Goal: Task Accomplishment & Management: Manage account settings

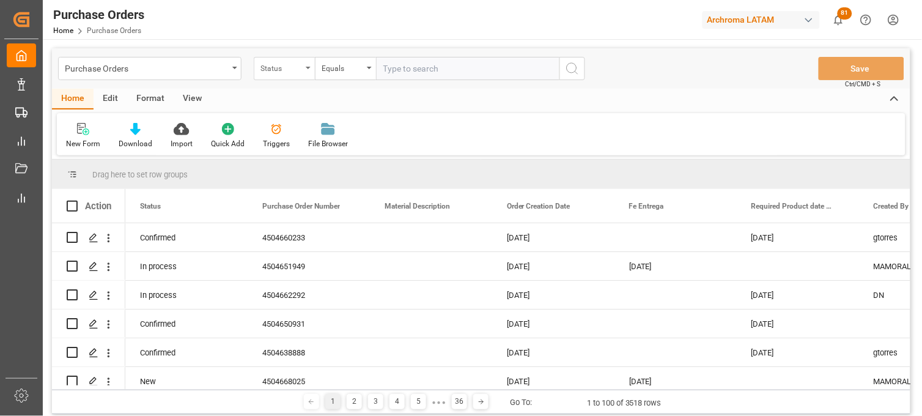
click at [303, 76] on div "Status" at bounding box center [284, 68] width 61 height 23
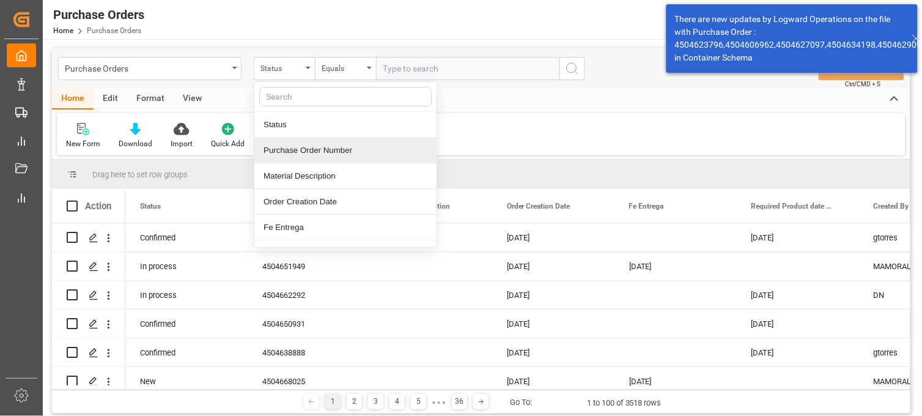
click at [302, 153] on div "Purchase Order Number" at bounding box center [345, 151] width 182 height 26
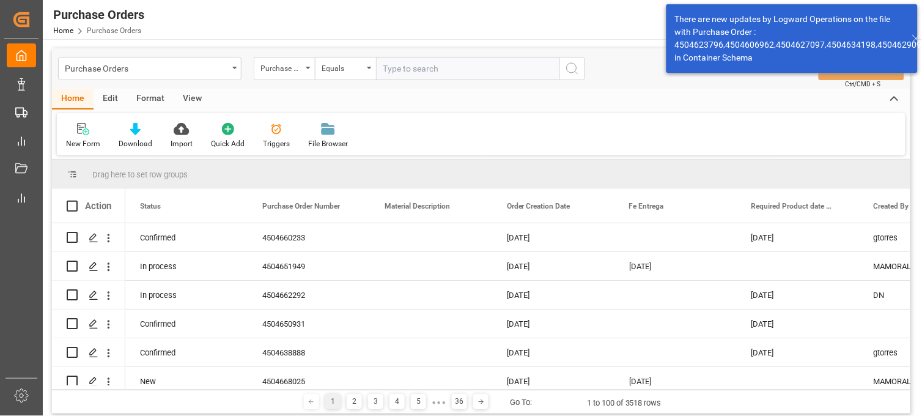
click at [407, 64] on input "text" at bounding box center [467, 68] width 183 height 23
paste input "4504656003"
type input "4504656003"
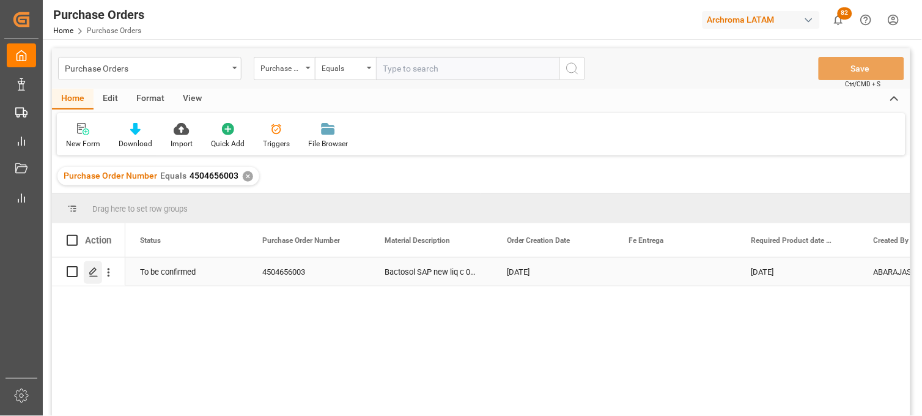
click at [94, 271] on icon "Press SPACE to select this row." at bounding box center [94, 272] width 10 height 10
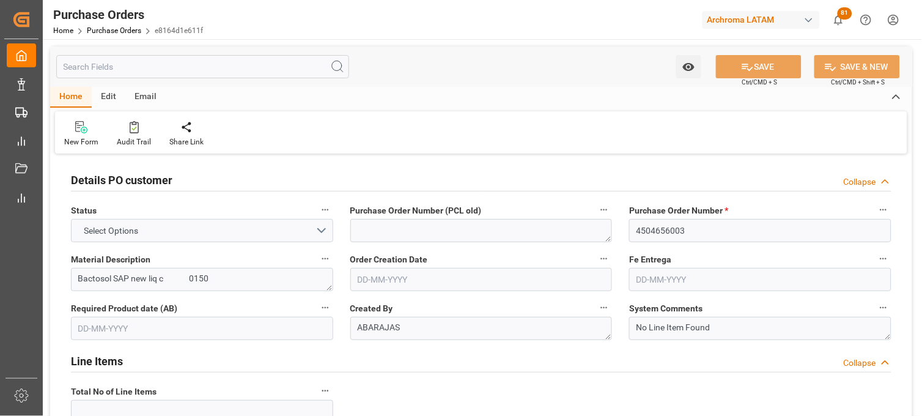
type input "1"
type input "[DATE]"
click at [614, 259] on div "Order Creation Date [DATE]" at bounding box center [481, 270] width 279 height 49
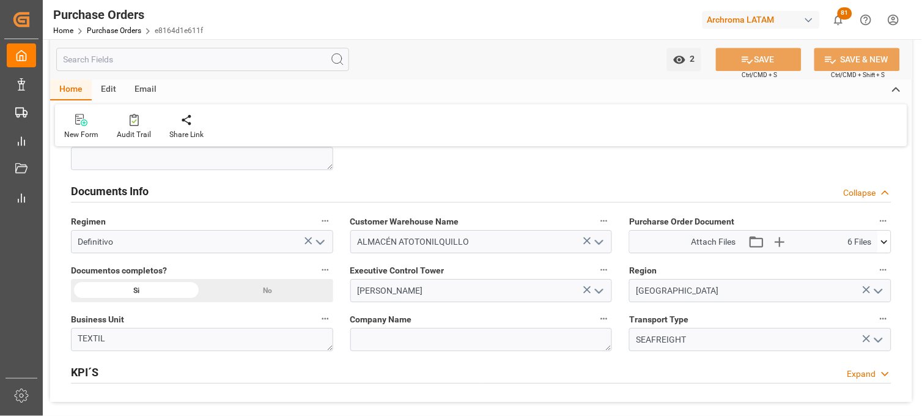
scroll to position [842, 0]
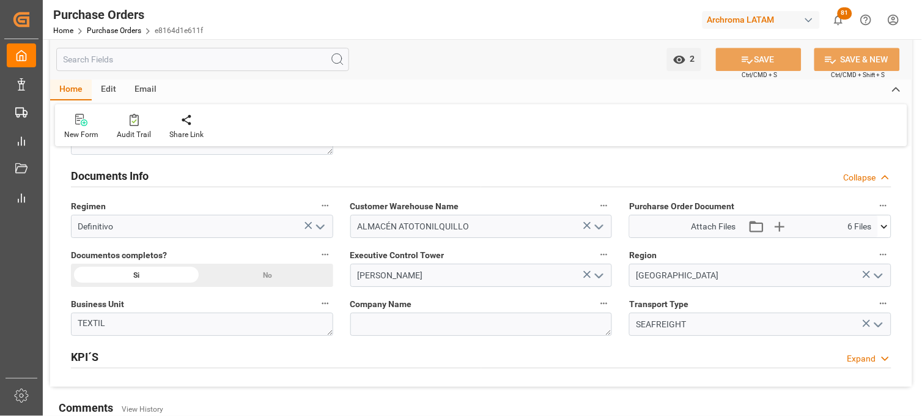
click at [889, 227] on icon at bounding box center [884, 226] width 13 height 13
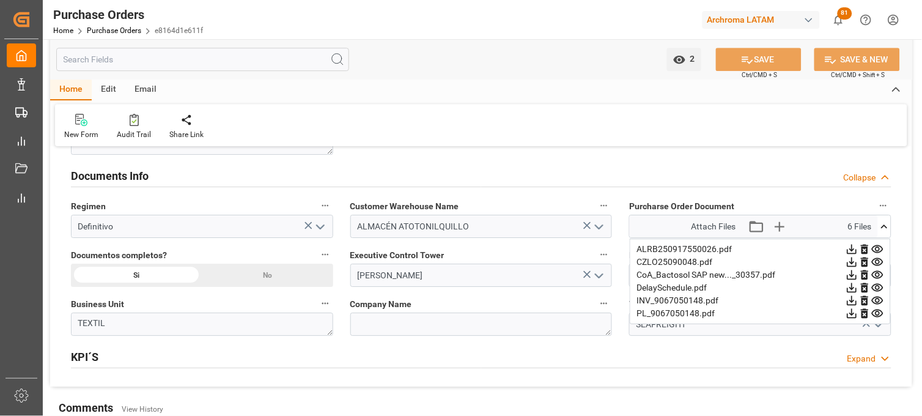
click at [882, 248] on icon at bounding box center [877, 249] width 13 height 13
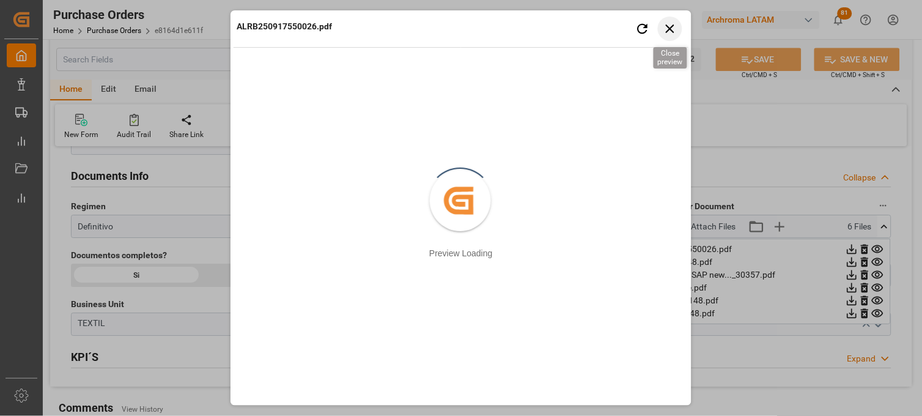
click at [668, 29] on icon "button" at bounding box center [670, 28] width 15 height 15
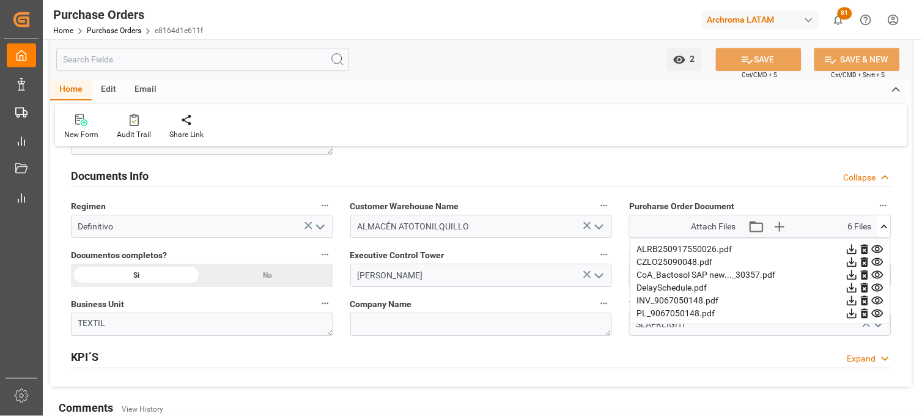
click at [631, 344] on div "KPI´S Expand" at bounding box center [481, 355] width 821 height 23
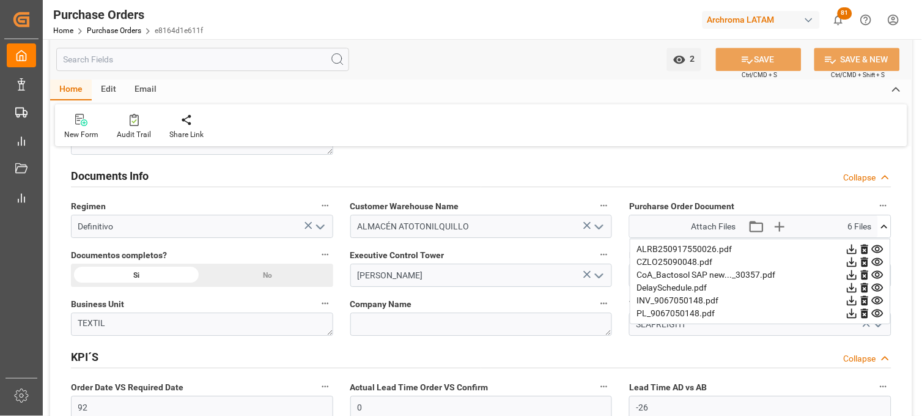
click at [631, 344] on div "KPI´S Collapse" at bounding box center [481, 355] width 821 height 23
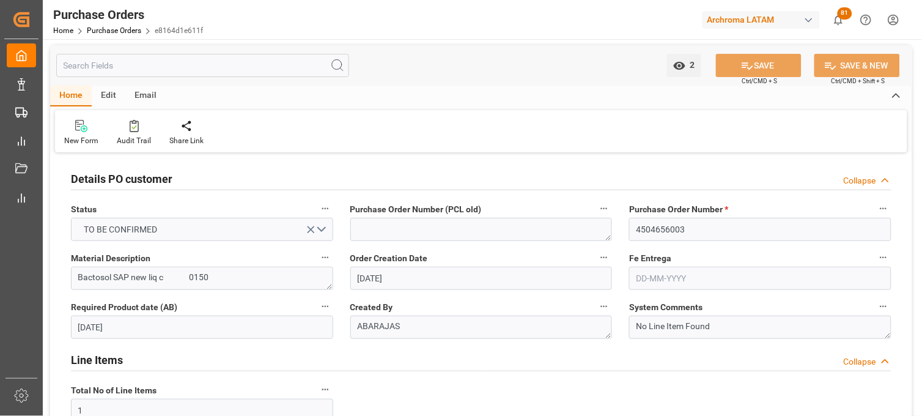
scroll to position [0, 0]
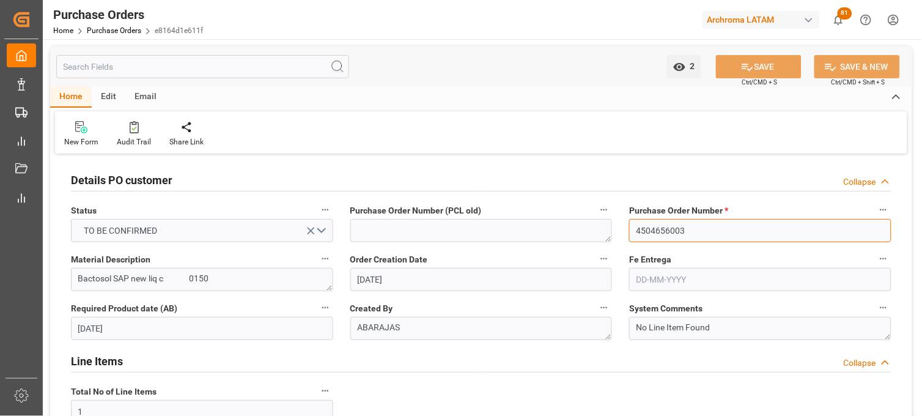
click at [673, 229] on input "4504656003" at bounding box center [760, 230] width 262 height 23
click at [663, 276] on input "text" at bounding box center [760, 279] width 262 height 23
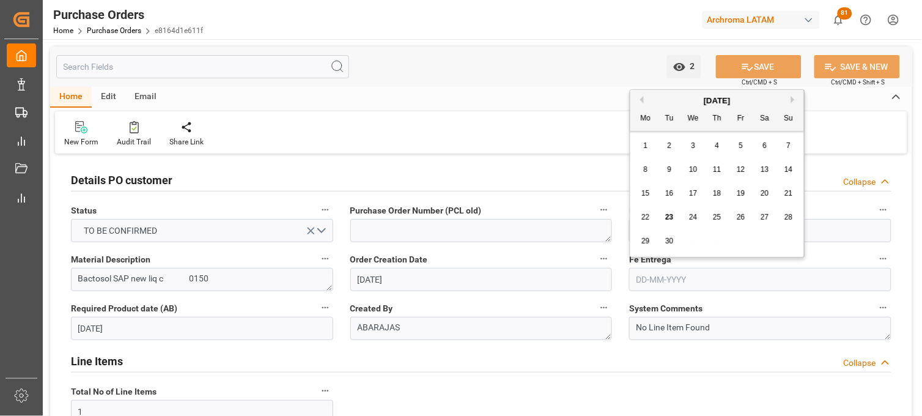
click at [792, 100] on button "Next Month" at bounding box center [794, 99] width 7 height 7
click at [675, 168] on div "4" at bounding box center [669, 170] width 15 height 15
type input "[DATE]"
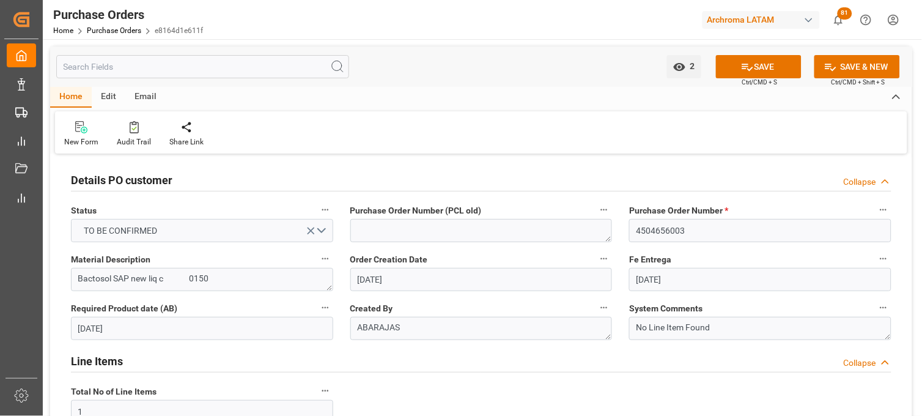
click at [622, 340] on div "System Comments No Line Item Found" at bounding box center [760, 319] width 279 height 49
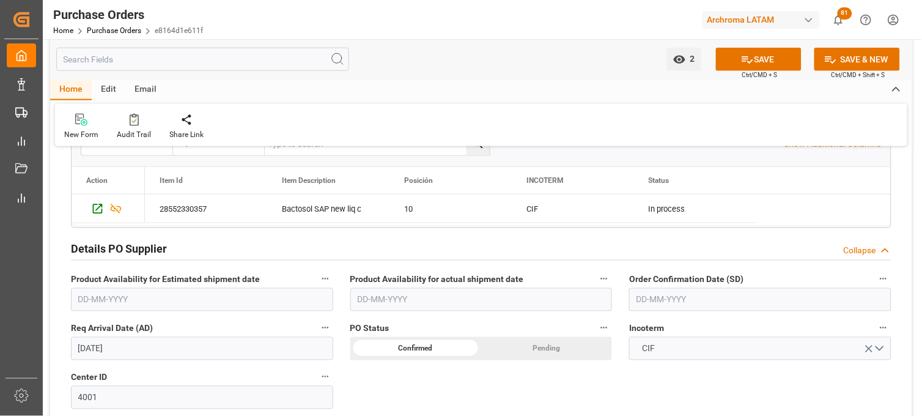
scroll to position [326, 0]
click at [652, 301] on input "text" at bounding box center [760, 298] width 262 height 23
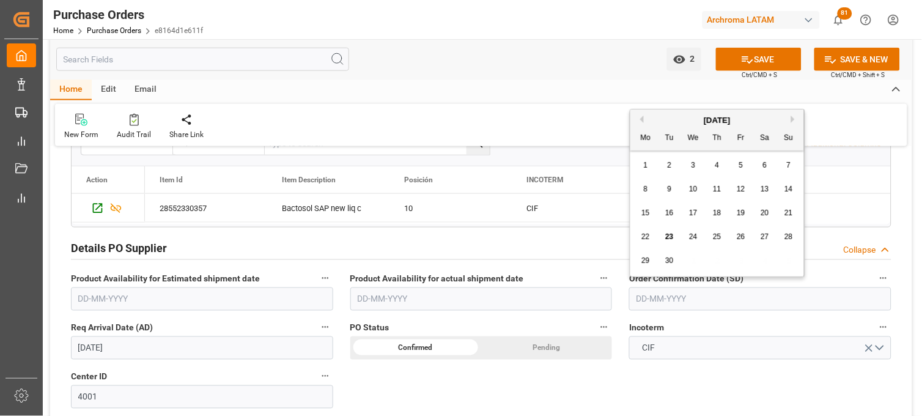
click at [652, 227] on div "22 23 24 25 26 27 28" at bounding box center [717, 237] width 167 height 24
click at [762, 188] on span "13" at bounding box center [765, 189] width 8 height 9
type input "[DATE]"
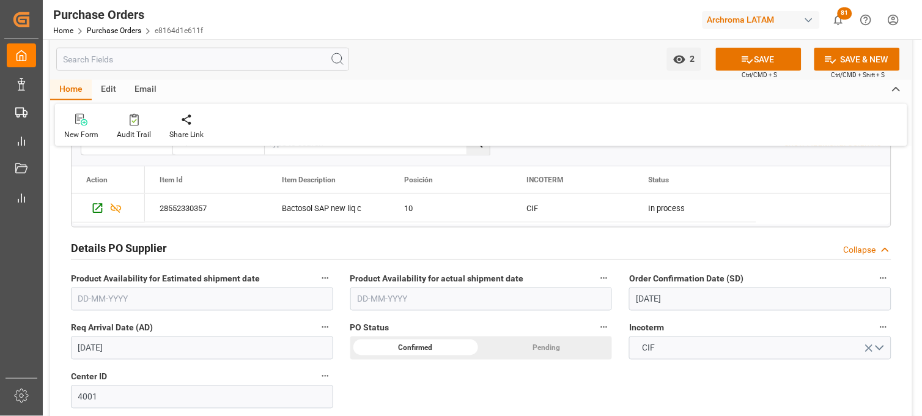
click at [180, 351] on input "[DATE]" at bounding box center [202, 347] width 262 height 23
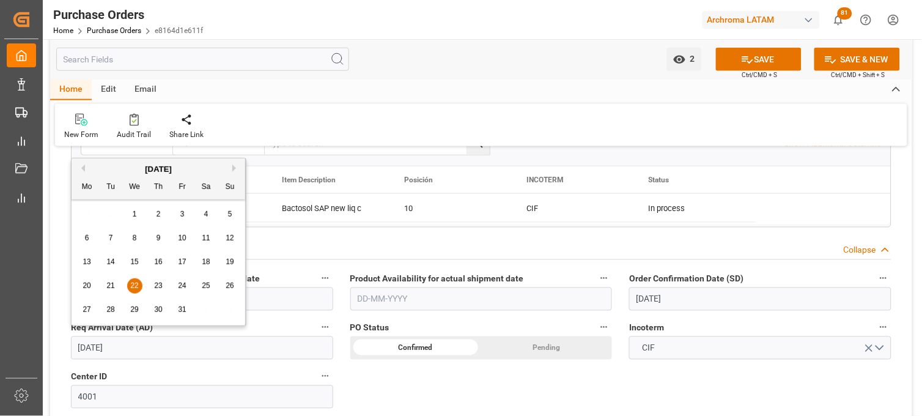
click at [138, 284] on span "22" at bounding box center [134, 285] width 8 height 9
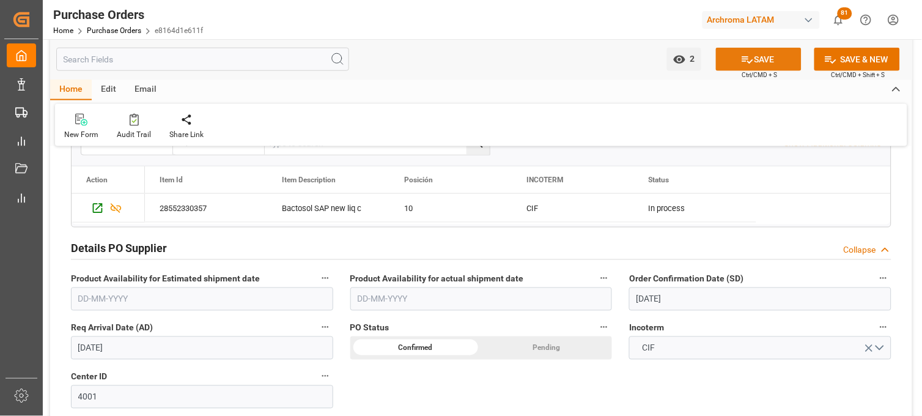
click at [747, 61] on icon at bounding box center [747, 59] width 11 height 7
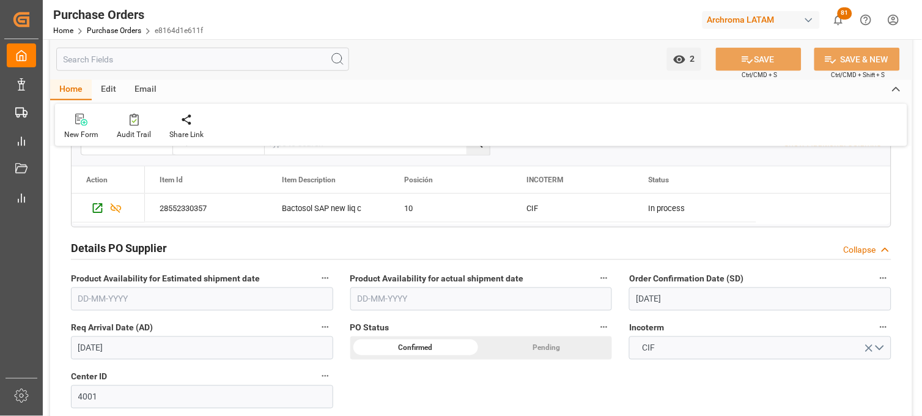
click at [619, 310] on div "Product Availability for actual shipment date" at bounding box center [481, 290] width 279 height 49
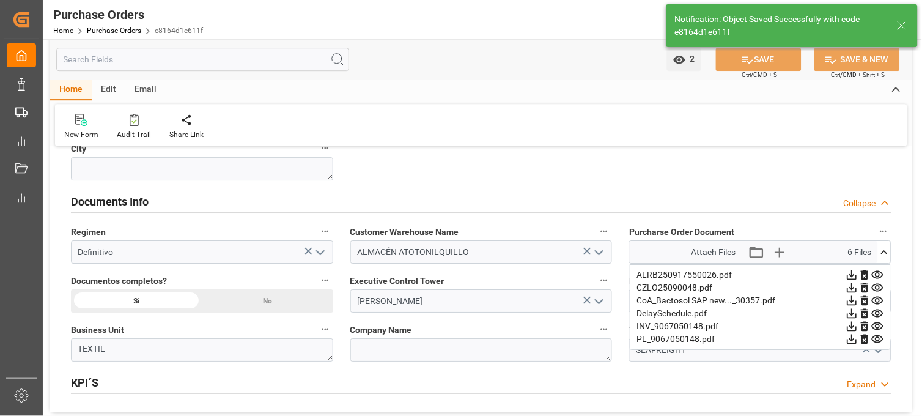
scroll to position [842, 0]
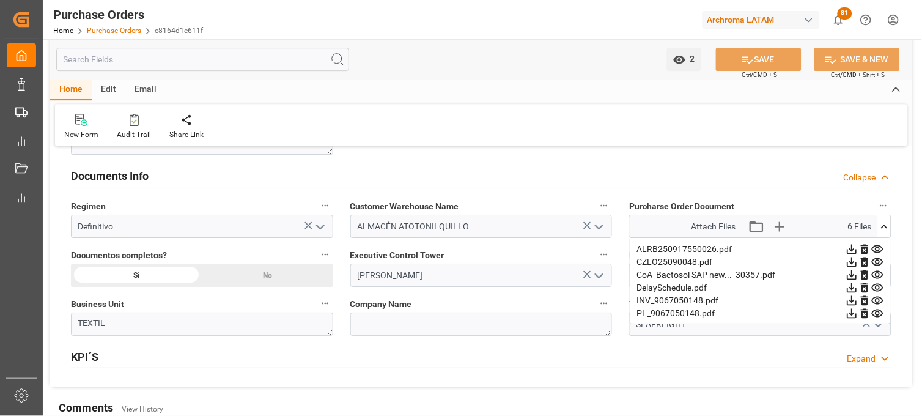
click at [125, 29] on link "Purchase Orders" at bounding box center [114, 30] width 54 height 9
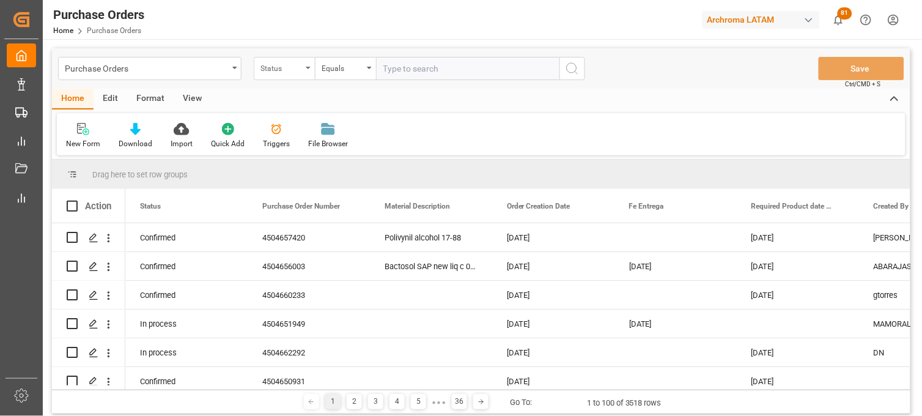
click at [304, 71] on div "Status" at bounding box center [284, 68] width 61 height 23
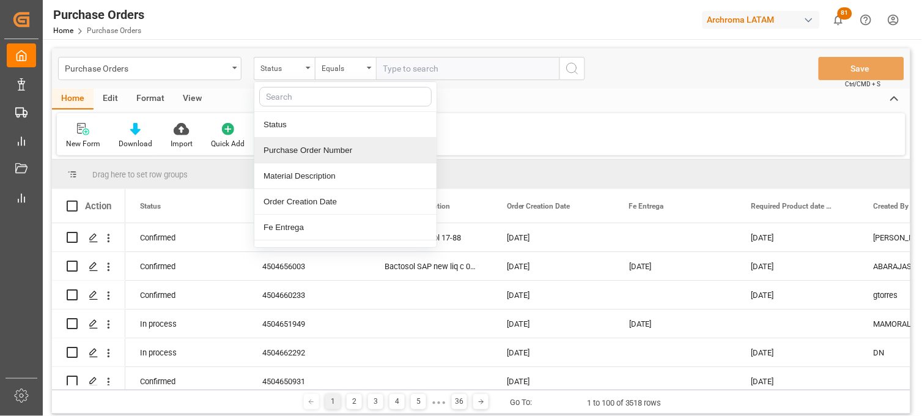
click at [304, 154] on div "Purchase Order Number" at bounding box center [345, 151] width 182 height 26
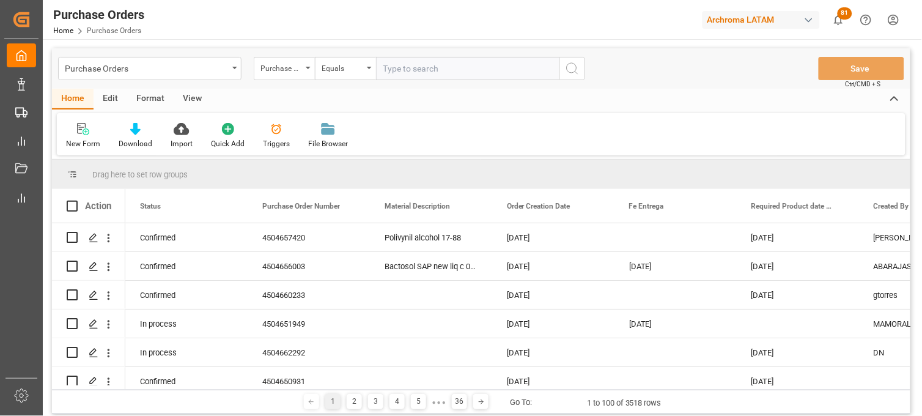
click at [397, 69] on input "text" at bounding box center [467, 68] width 183 height 23
paste input "4504658628"
type input "4504658628"
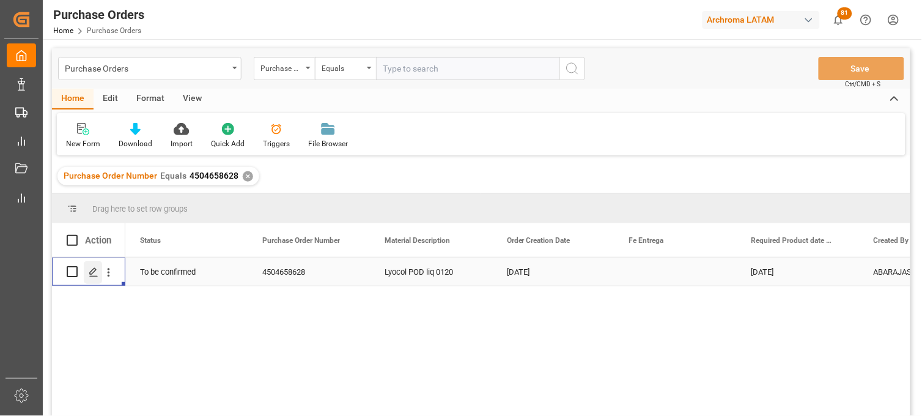
click at [92, 273] on polygon "Press SPACE to select this row." at bounding box center [93, 271] width 6 height 6
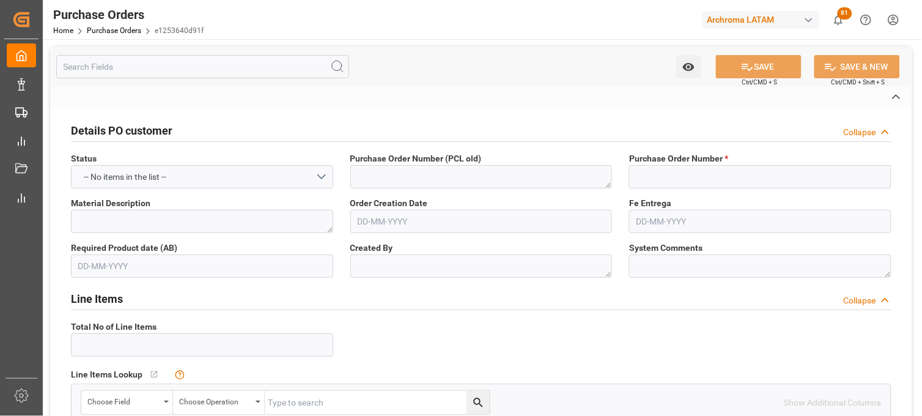
type input "4504658628"
type textarea "Lyocol POD liq 0120"
type textarea "ABARAJAS"
type textarea "No Line Item Found"
type input "4001"
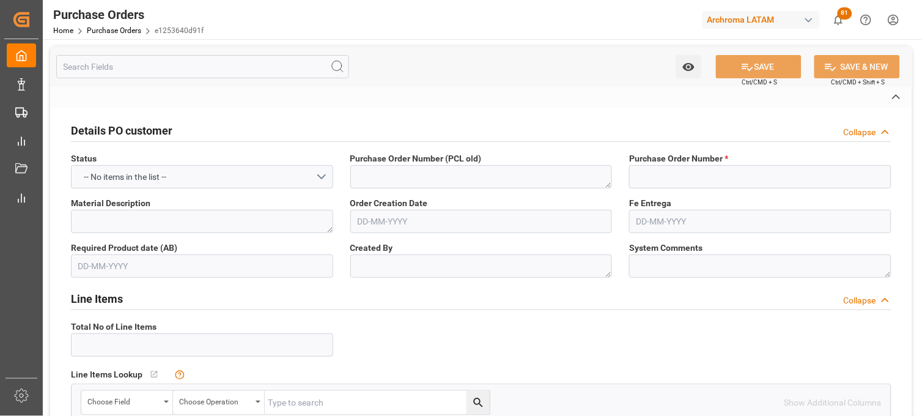
type input "ARCHROMA MANAGEMENT GMBH"
type input "Definitivo"
type input "ARCHROMA [GEOGRAPHIC_DATA] S DE RL DE CV ([GEOGRAPHIC_DATA][PERSON_NAME])"
type input "[PERSON_NAME]"
type input "[GEOGRAPHIC_DATA]"
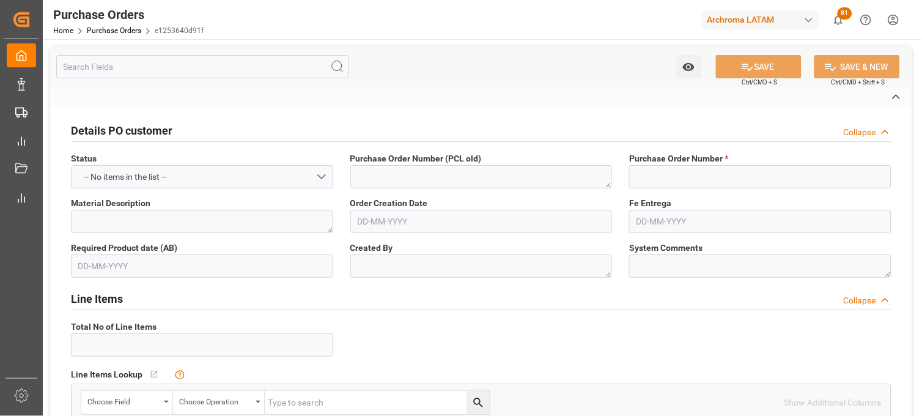
type textarea "TEXTIL"
type input "SEAFREIGHT"
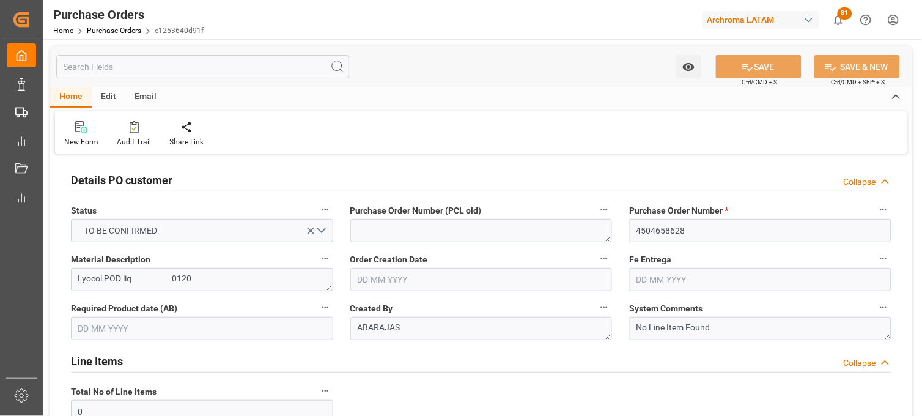
type input "0"
type input "[DATE]"
click at [624, 319] on div "System Comments No Line Item Found" at bounding box center [760, 319] width 279 height 49
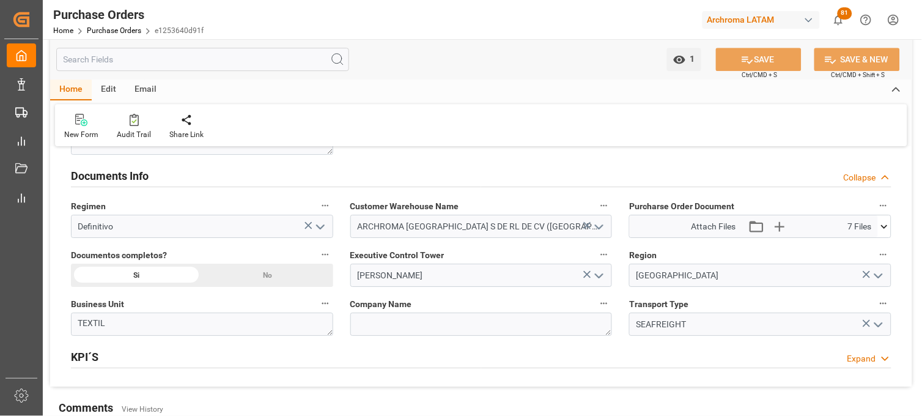
scroll to position [869, 0]
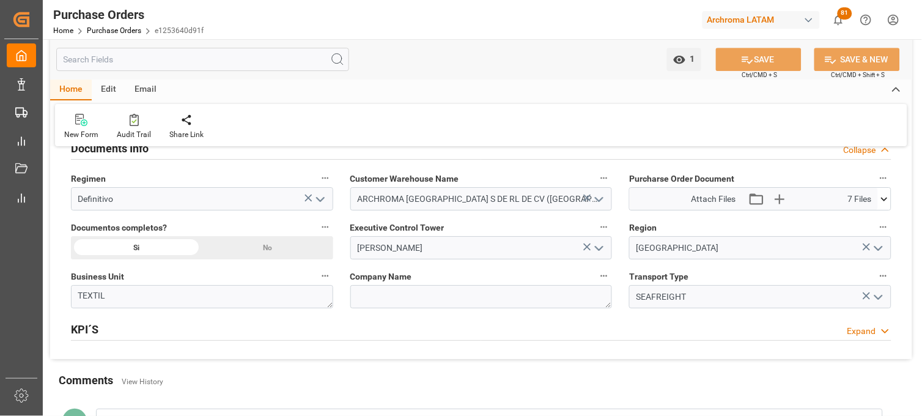
click at [885, 198] on icon at bounding box center [884, 199] width 13 height 13
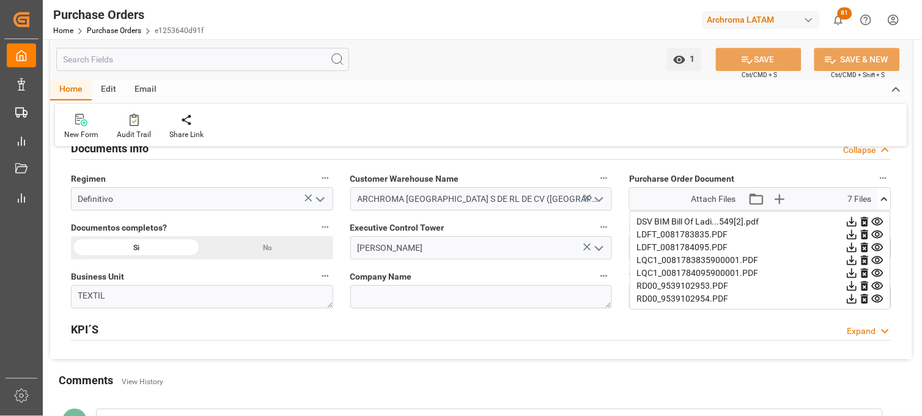
click at [873, 223] on icon at bounding box center [878, 222] width 12 height 8
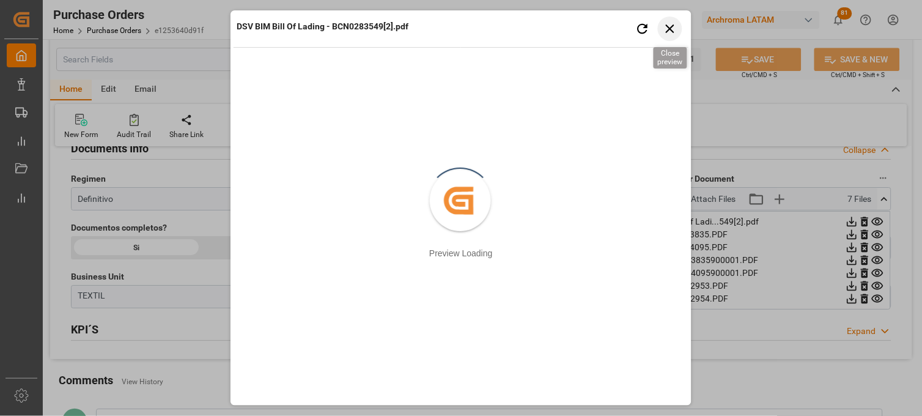
click at [673, 32] on icon "button" at bounding box center [670, 28] width 15 height 15
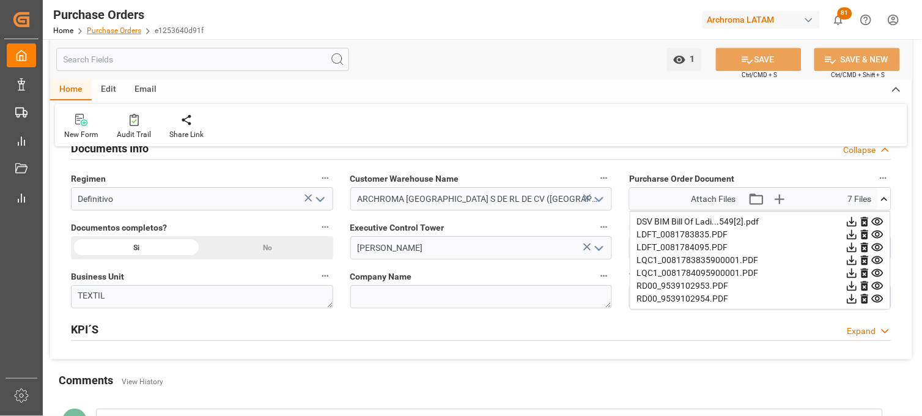
click at [120, 28] on link "Purchase Orders" at bounding box center [114, 30] width 54 height 9
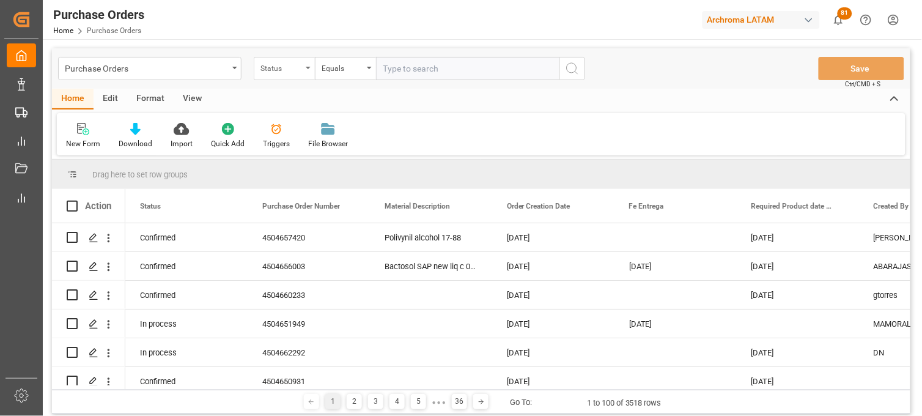
click at [312, 64] on div "Status" at bounding box center [284, 68] width 61 height 23
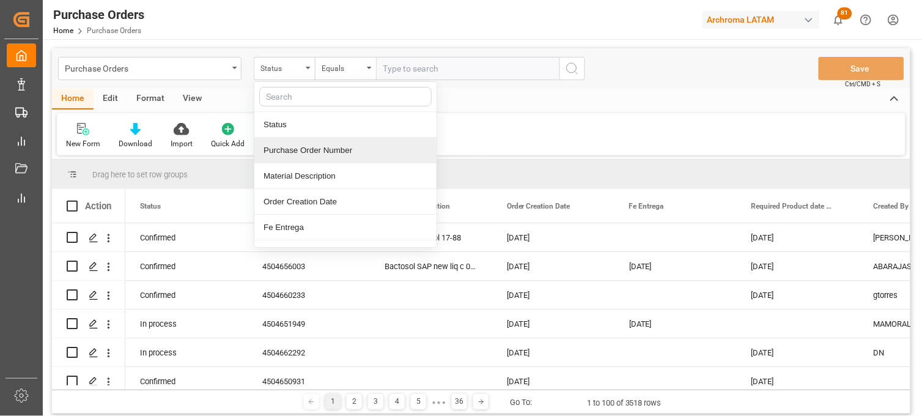
click at [298, 156] on div "Purchase Order Number" at bounding box center [345, 151] width 182 height 26
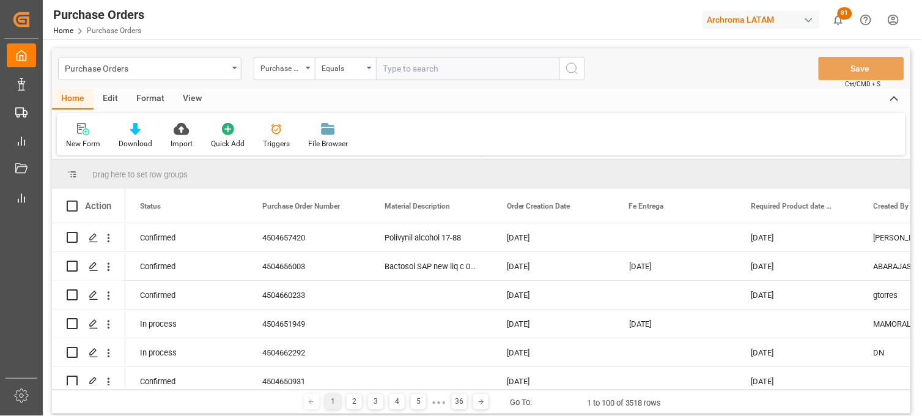
click at [404, 70] on input "text" at bounding box center [467, 68] width 183 height 23
paste input "4504660645"
type input "4504660645"
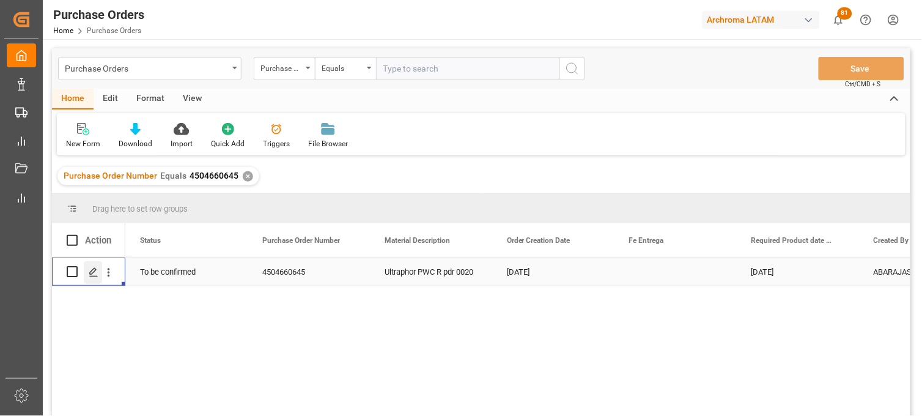
click at [97, 276] on line "Press SPACE to select this row." at bounding box center [93, 276] width 7 height 0
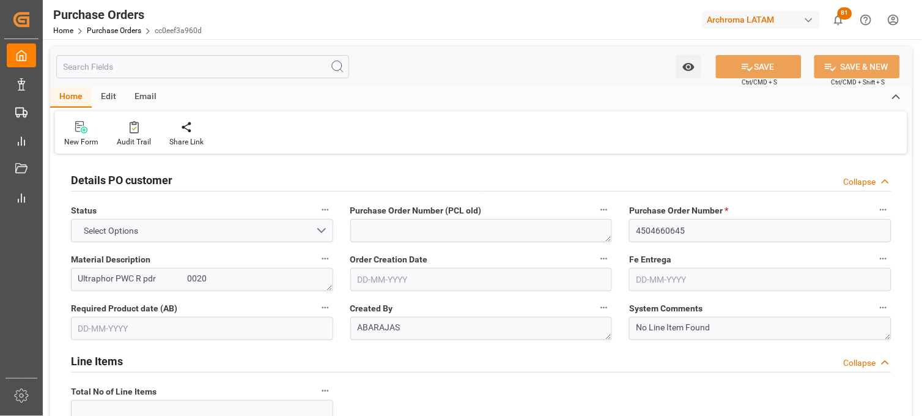
type input "0"
type input "[DATE]"
click at [619, 332] on div "Created By [PERSON_NAME]" at bounding box center [481, 319] width 279 height 49
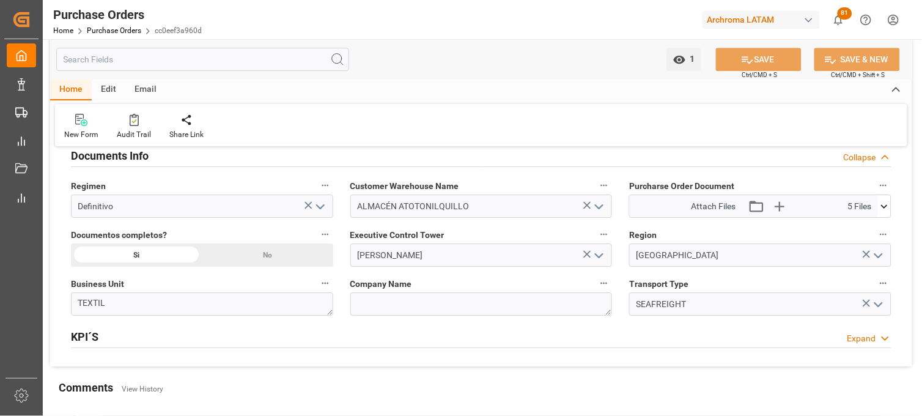
scroll to position [896, 0]
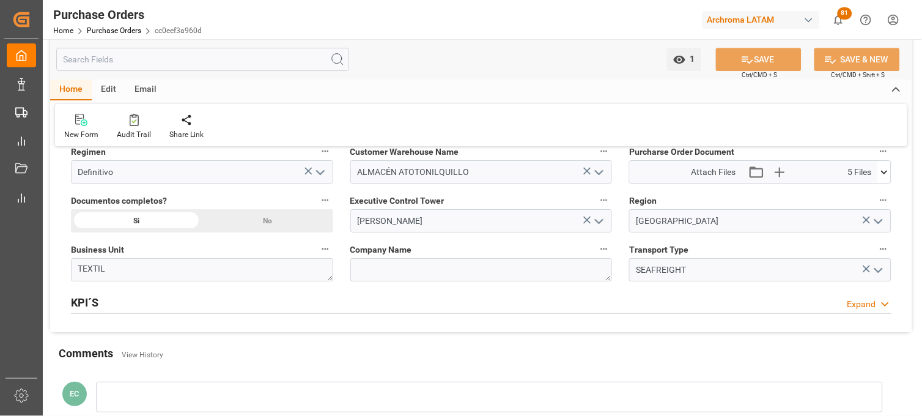
click at [883, 177] on icon at bounding box center [884, 172] width 13 height 13
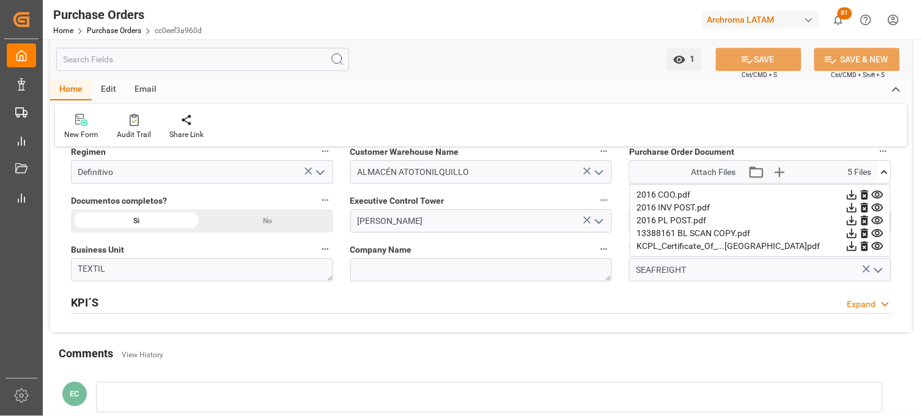
click at [879, 231] on icon at bounding box center [878, 233] width 12 height 8
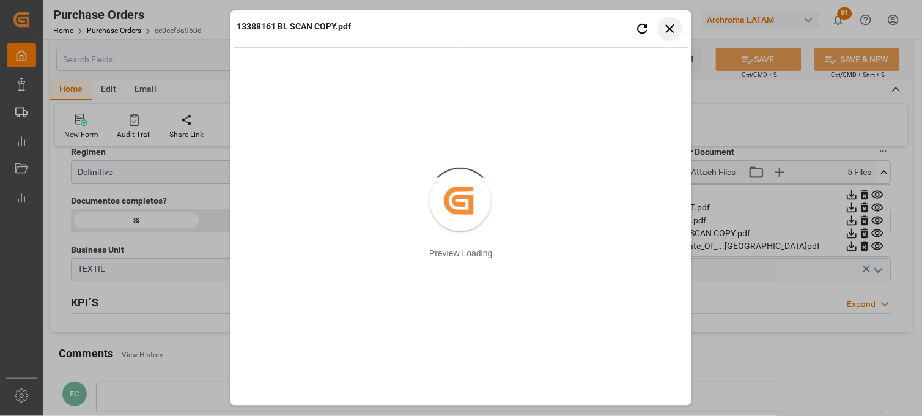
click at [658, 29] on button "Close preview" at bounding box center [670, 29] width 24 height 24
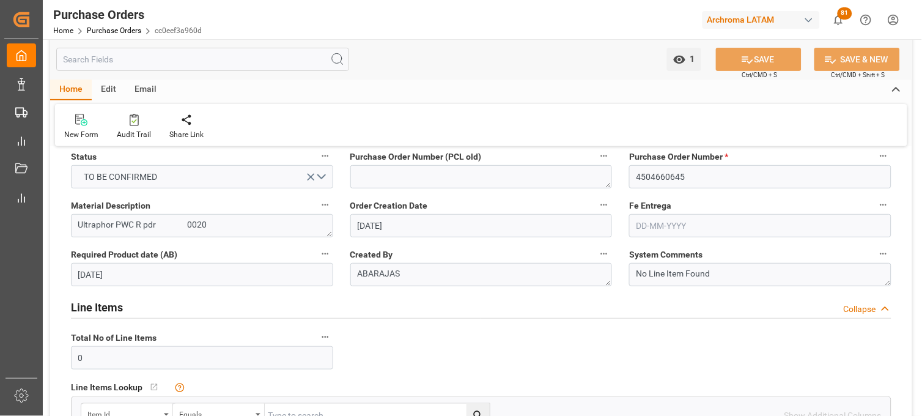
scroll to position [27, 0]
